Goal: Task Accomplishment & Management: Manage account settings

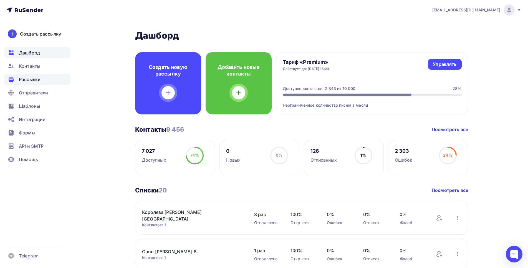
click at [36, 76] on div "Рассылки" at bounding box center [37, 79] width 66 height 11
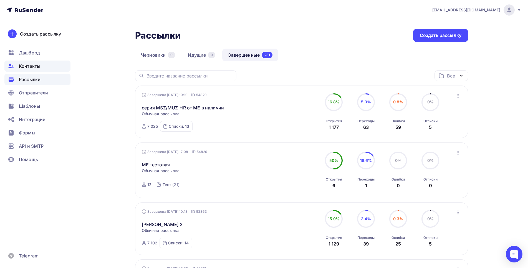
click at [20, 67] on span "Контакты" at bounding box center [29, 66] width 21 height 7
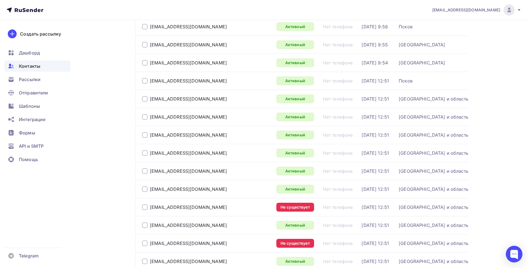
scroll to position [453, 0]
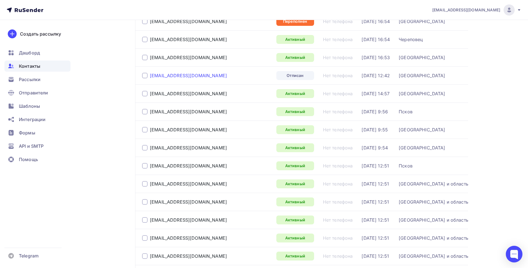
click at [186, 77] on div "[EMAIL_ADDRESS][DOMAIN_NAME]" at bounding box center [188, 76] width 77 height 6
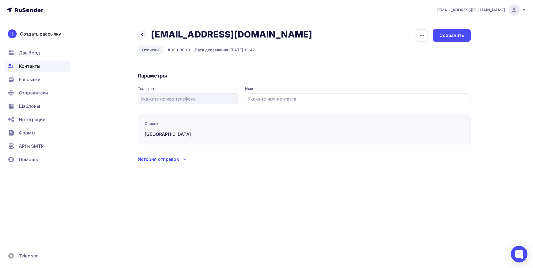
click at [172, 160] on div "История отправок" at bounding box center [158, 159] width 41 height 7
